Goal: Go to known website: Go to known website

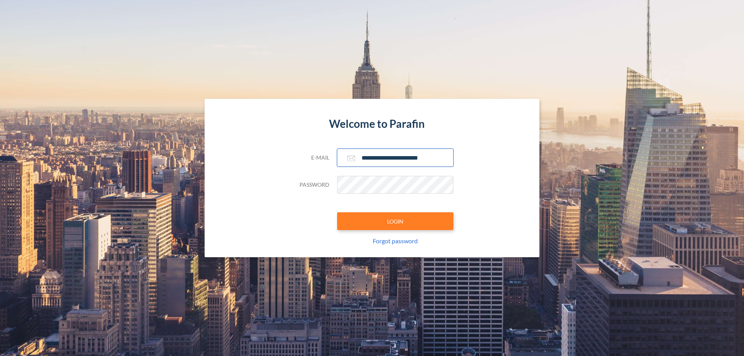
type input "**********"
click at [395, 221] on button "LOGIN" at bounding box center [395, 221] width 116 height 18
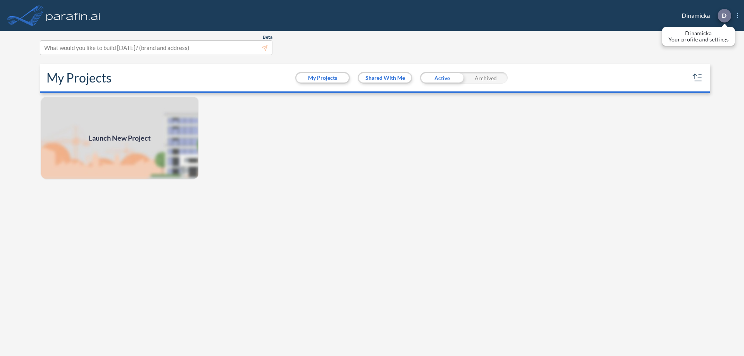
click at [724, 16] on p "D" at bounding box center [724, 15] width 5 height 7
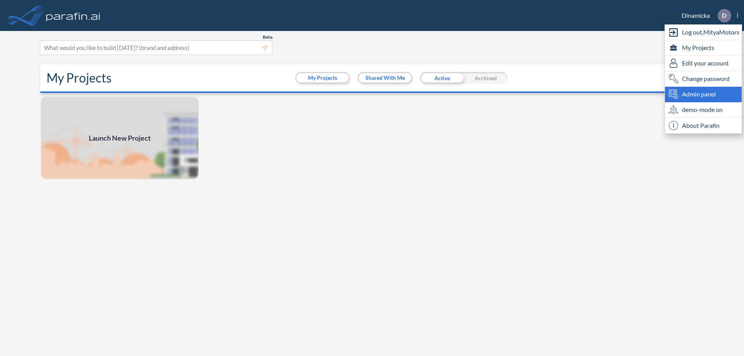
click at [704, 94] on span "Admin panel" at bounding box center [699, 94] width 34 height 9
